Goal: Information Seeking & Learning: Understand process/instructions

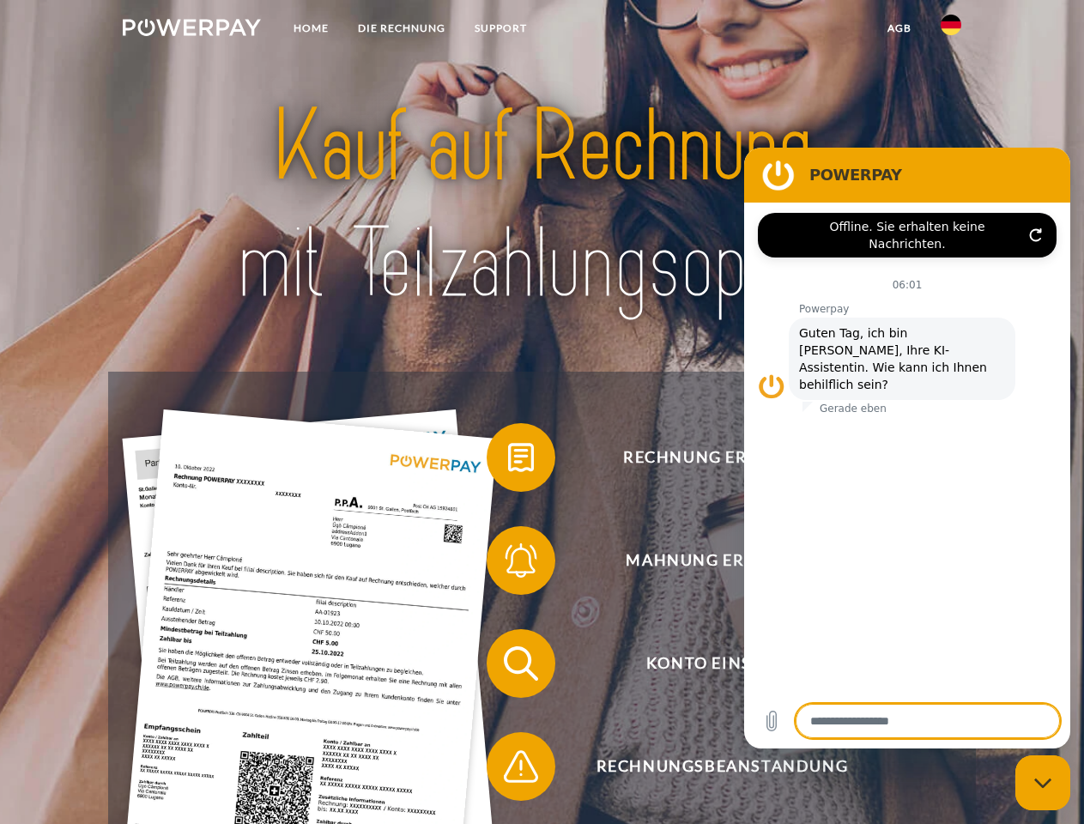
click at [191, 30] on img at bounding box center [192, 27] width 138 height 17
click at [951, 30] on img at bounding box center [951, 25] width 21 height 21
click at [899, 28] on link "agb" at bounding box center [899, 28] width 53 height 31
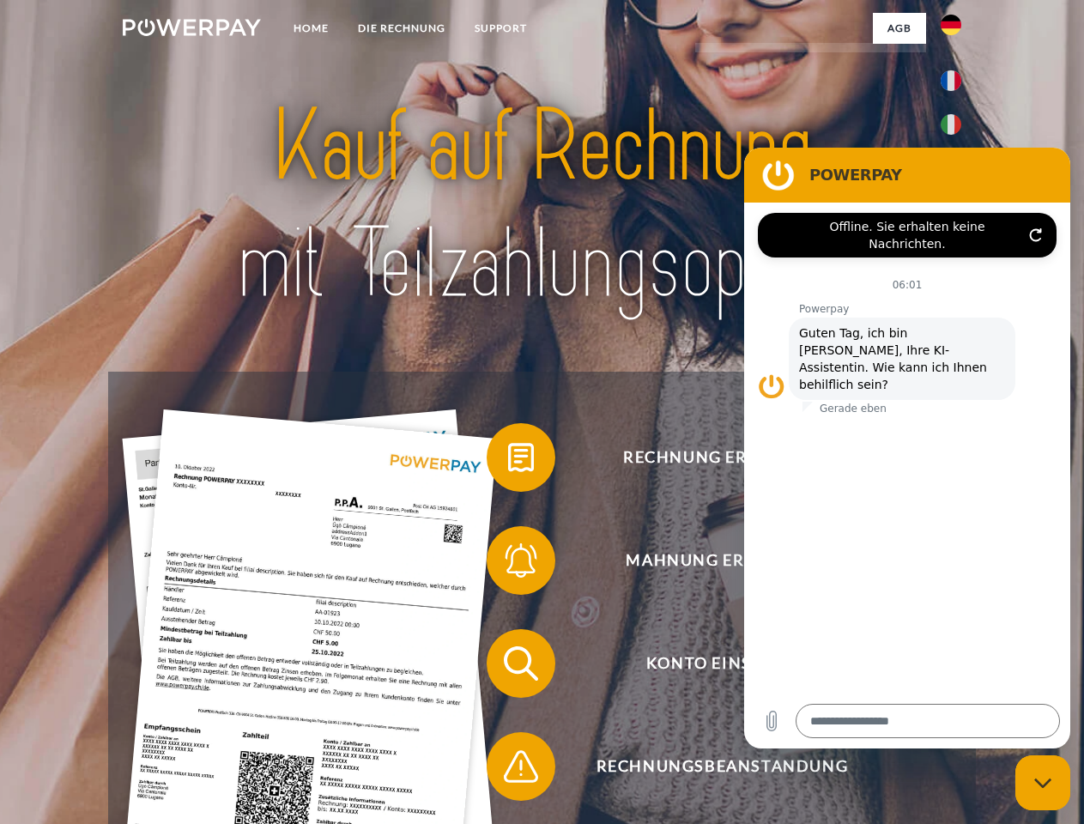
click at [508, 461] on span at bounding box center [495, 458] width 86 height 86
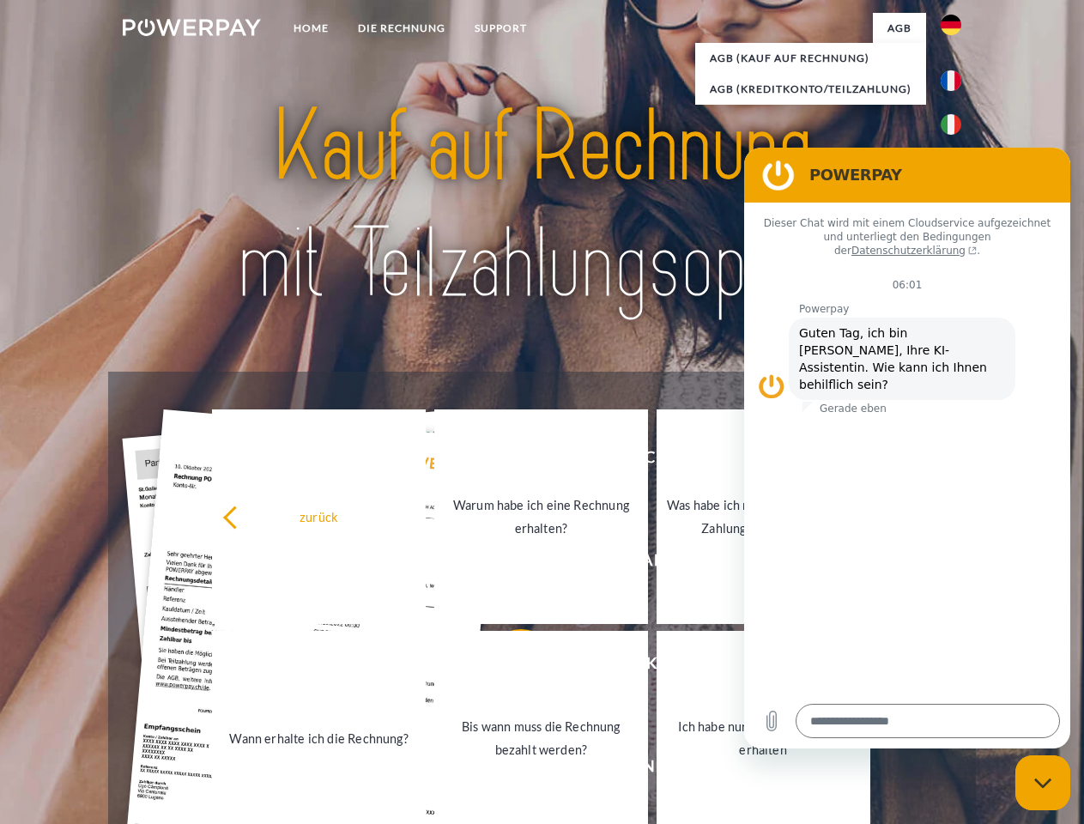
click at [508, 667] on link "Bis wann muss die Rechnung bezahlt werden?" at bounding box center [541, 738] width 214 height 215
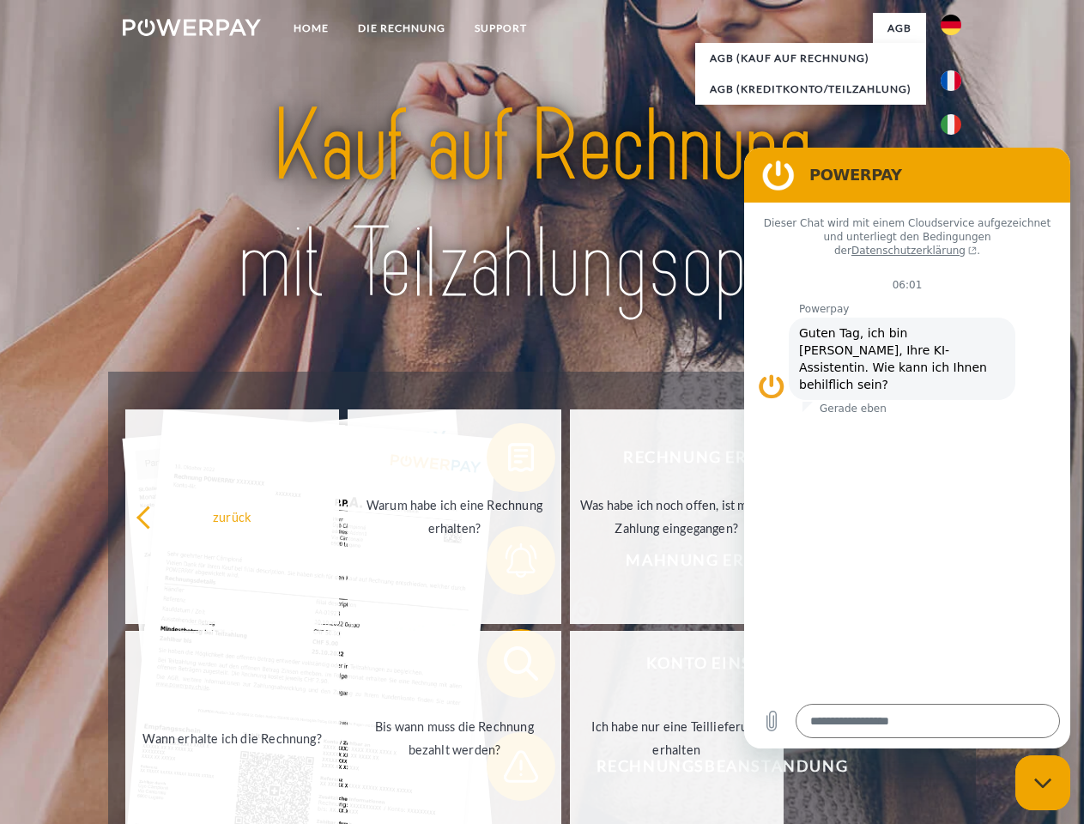
click at [508, 770] on span at bounding box center [495, 767] width 86 height 86
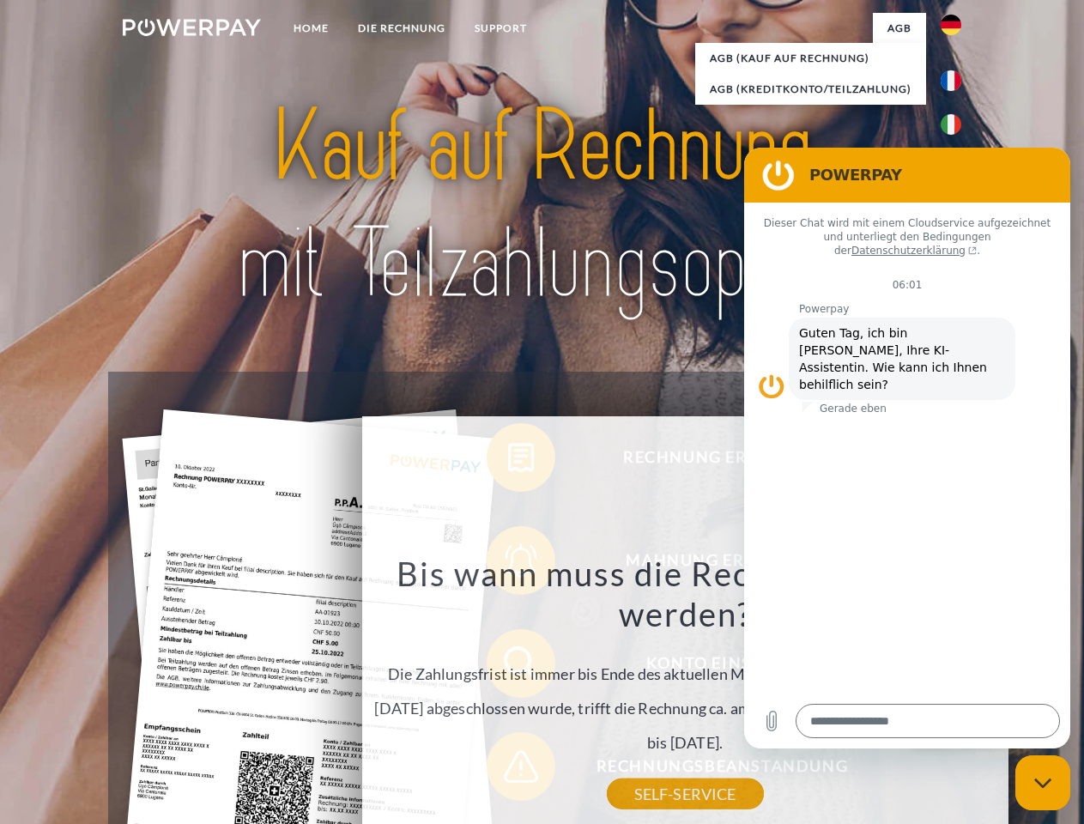
click at [1043, 783] on icon "Messaging-Fenster schließen" at bounding box center [1043, 783] width 18 height 11
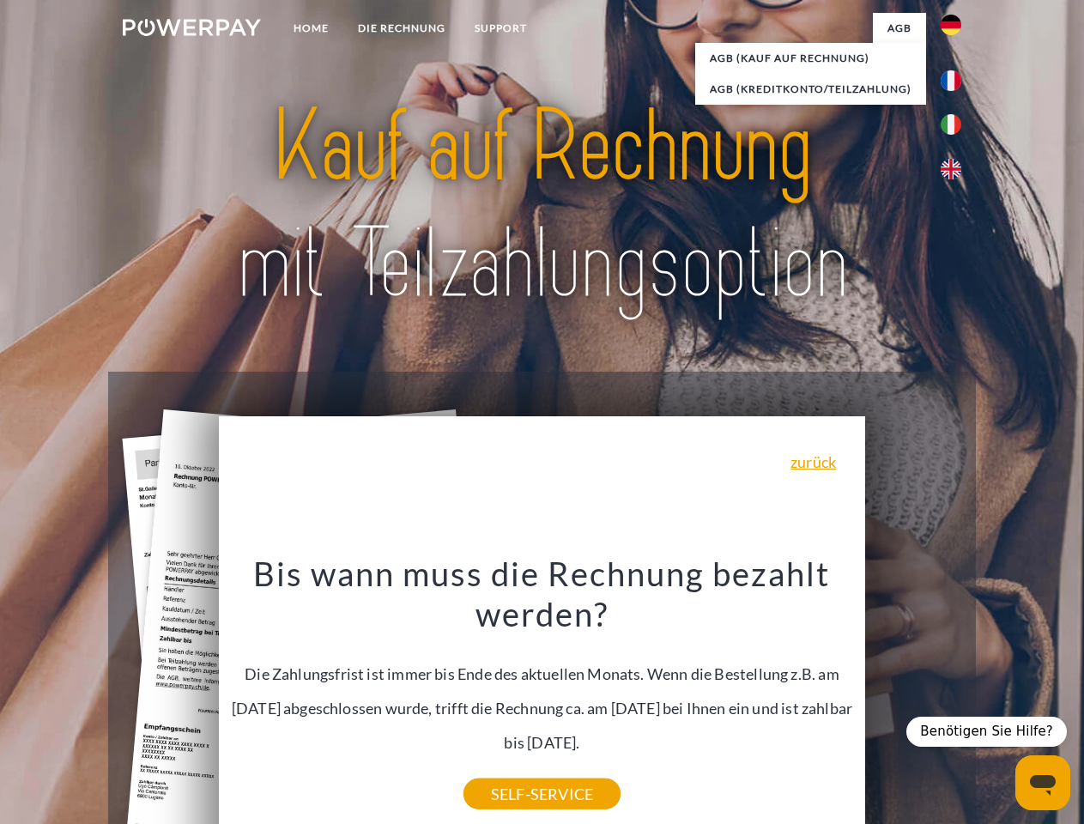
type textarea "*"
